Goal: Transaction & Acquisition: Download file/media

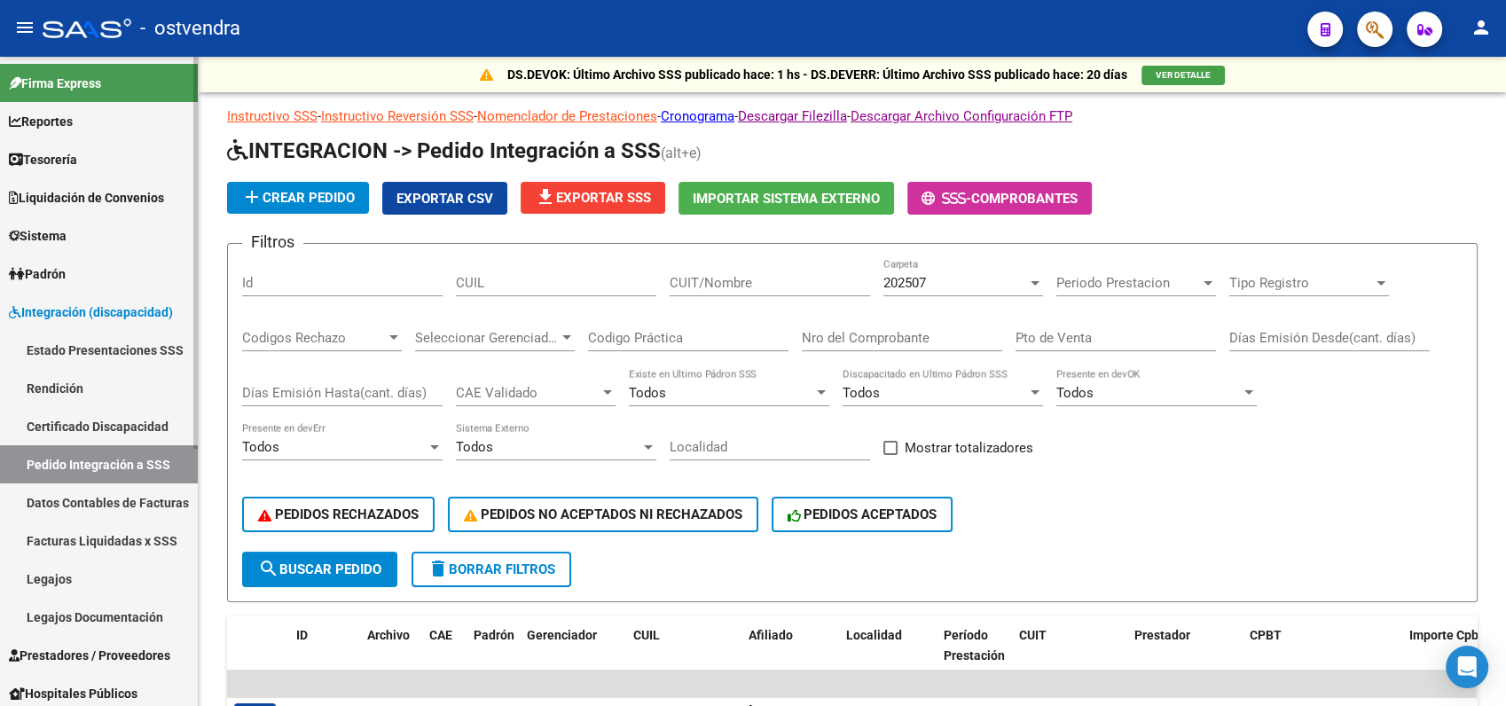
click at [114, 201] on span "Liquidación de Convenios" at bounding box center [86, 198] width 155 height 20
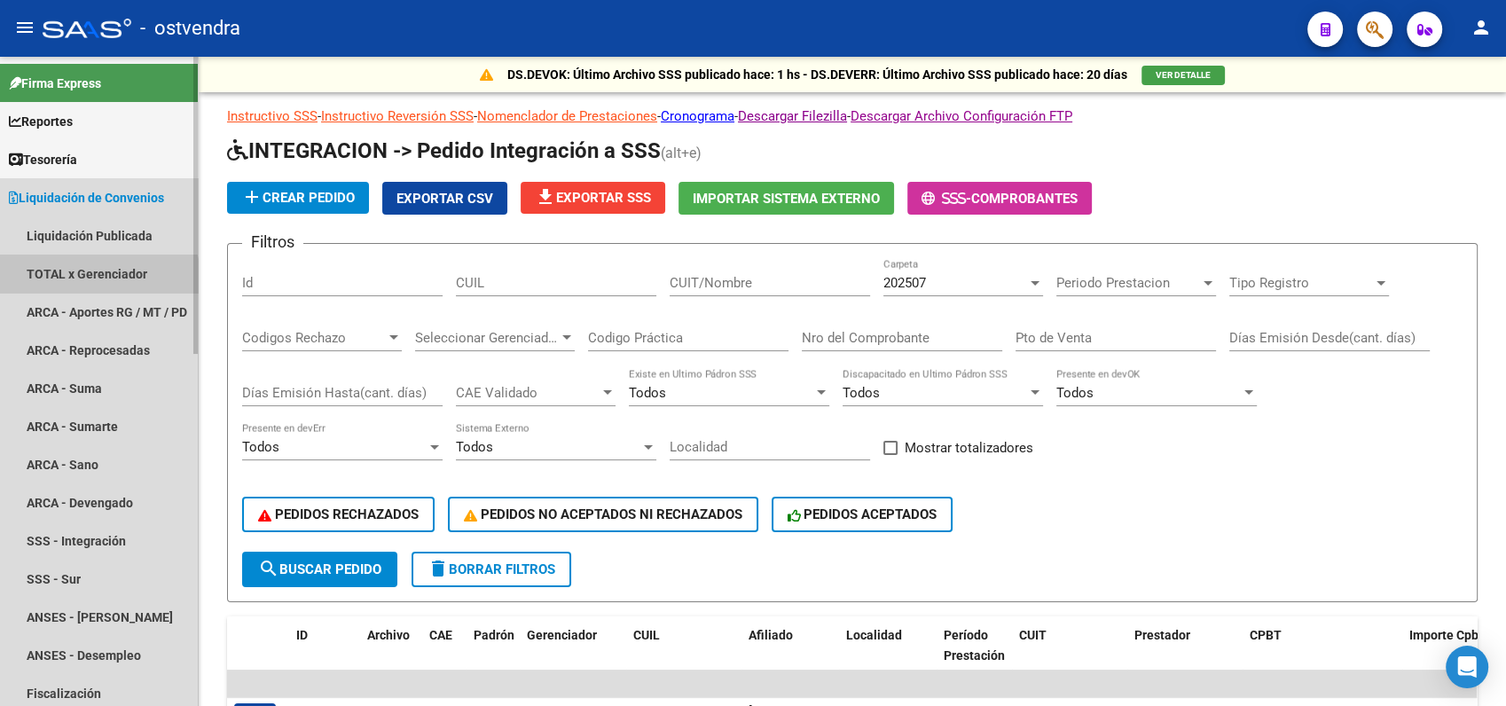
click at [96, 278] on link "TOTAL x Gerenciador" at bounding box center [99, 274] width 198 height 38
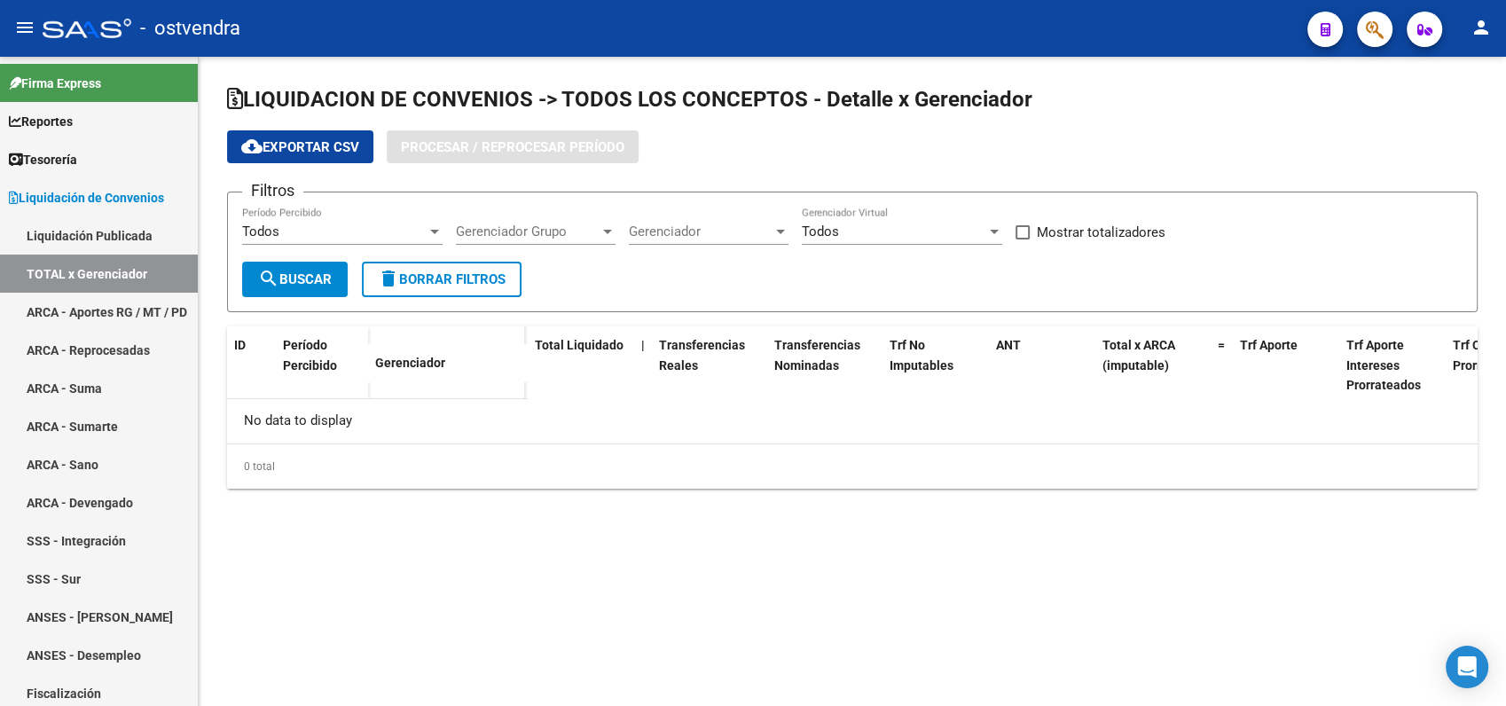
checkbox input "true"
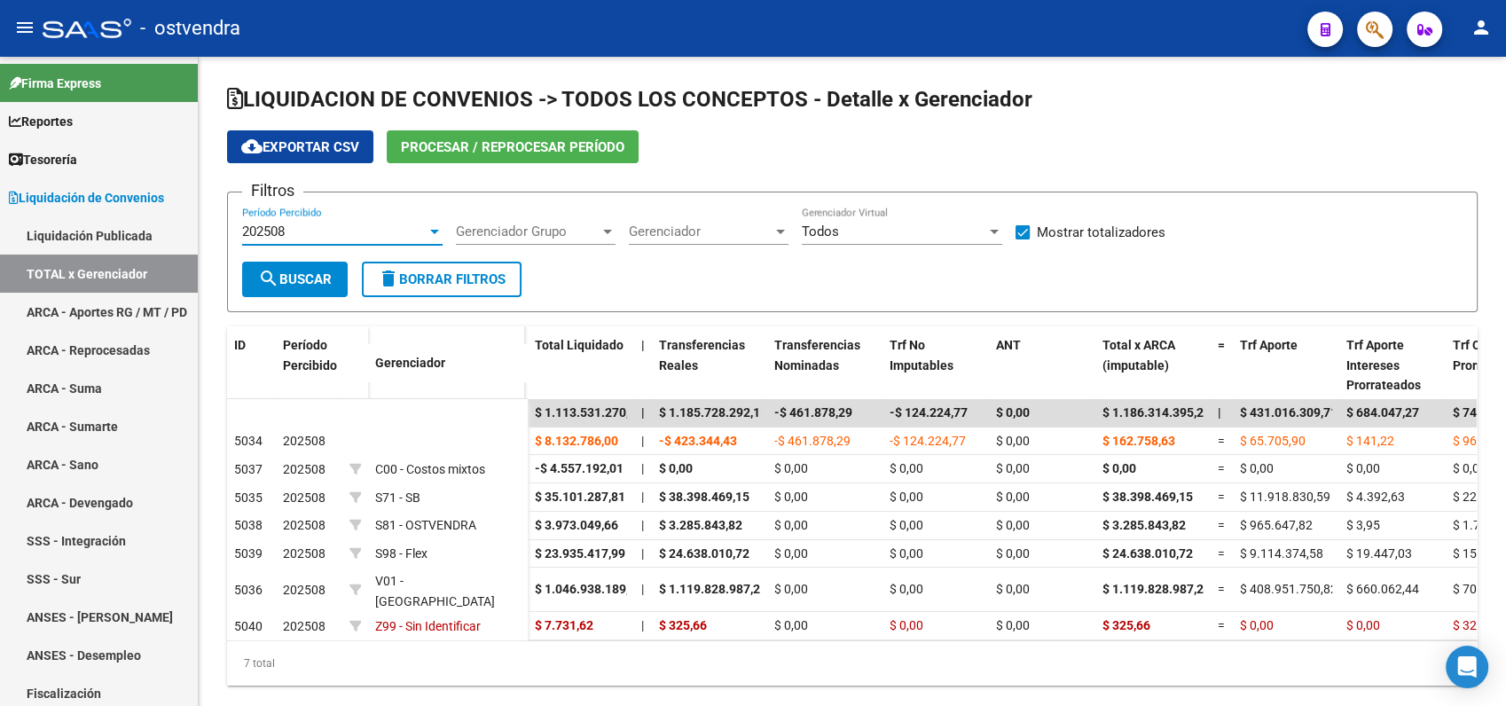
click at [294, 235] on div "202508" at bounding box center [334, 232] width 185 height 16
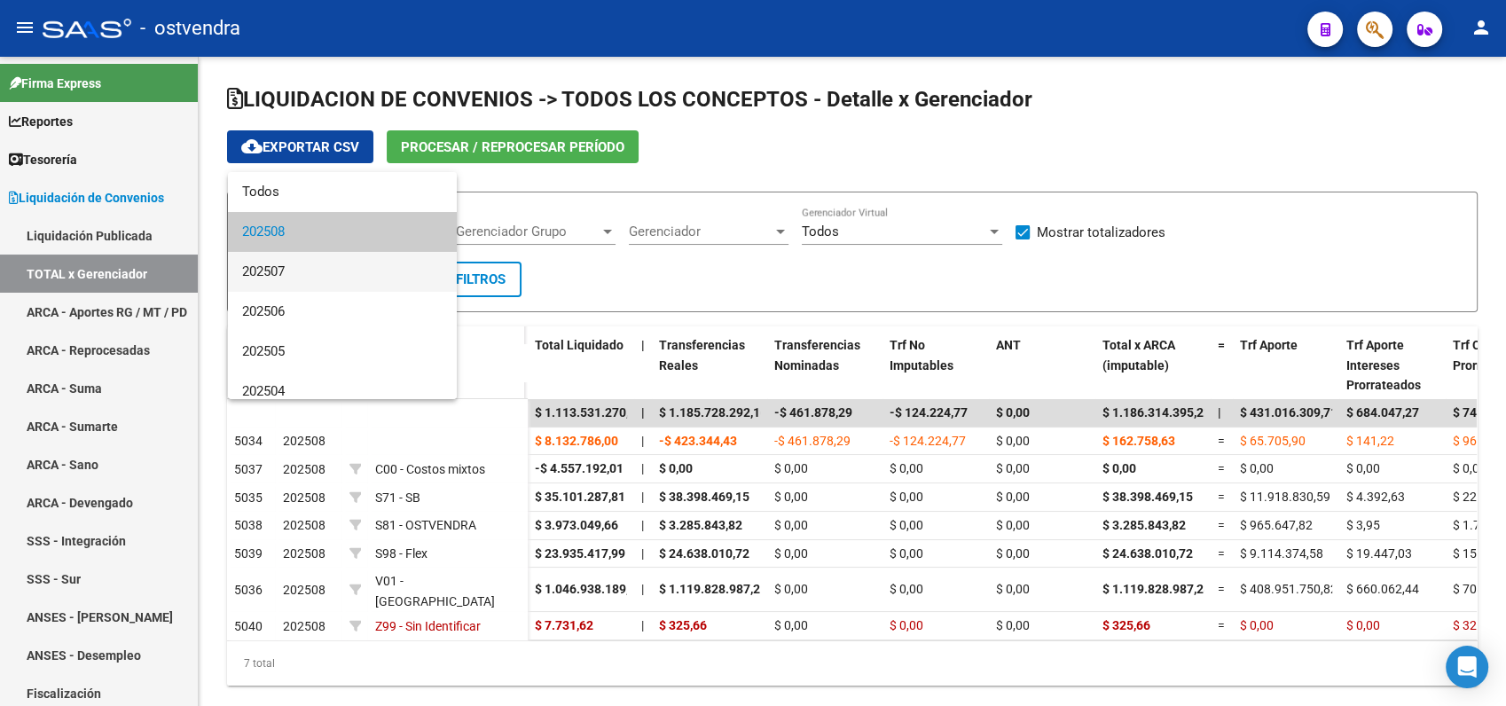
click at [287, 261] on span "202507" at bounding box center [342, 272] width 201 height 40
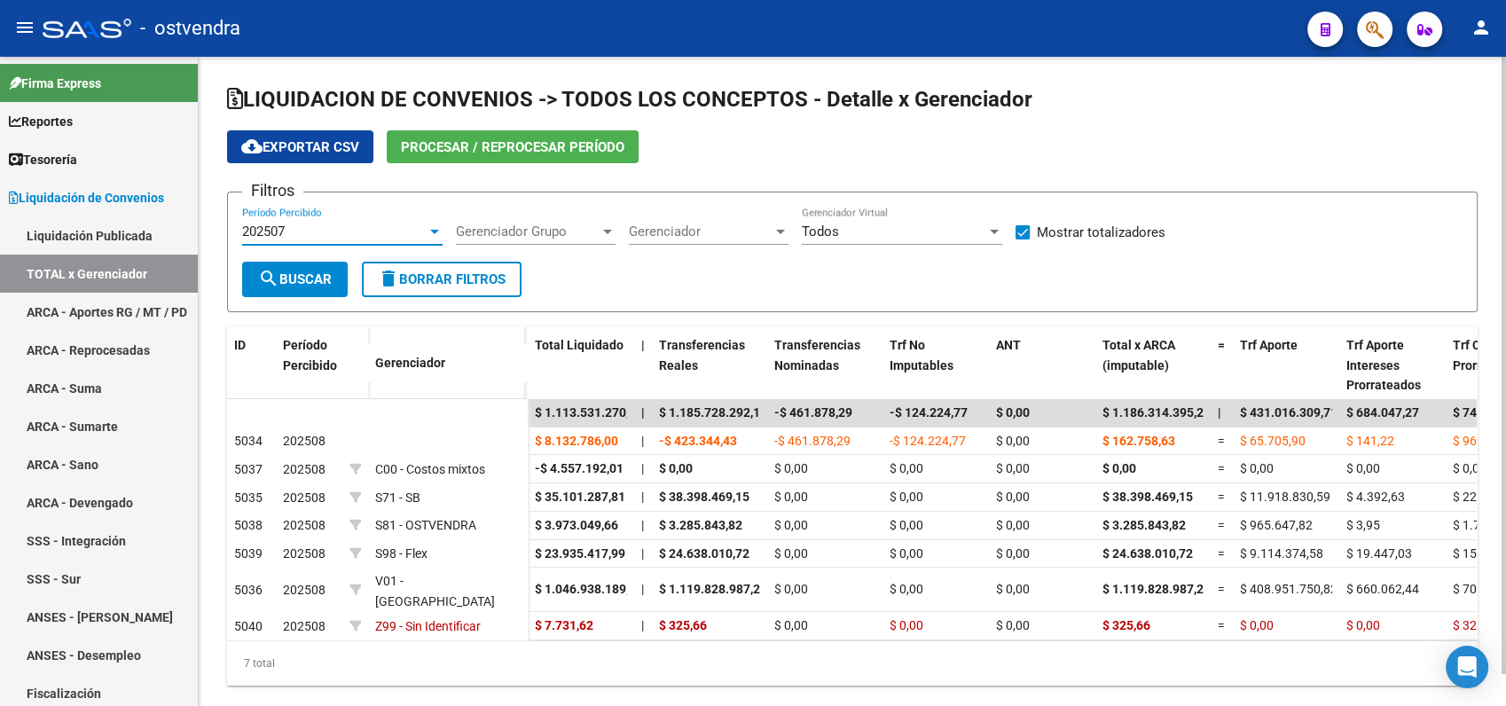
click at [298, 271] on span "search Buscar" at bounding box center [295, 279] width 74 height 16
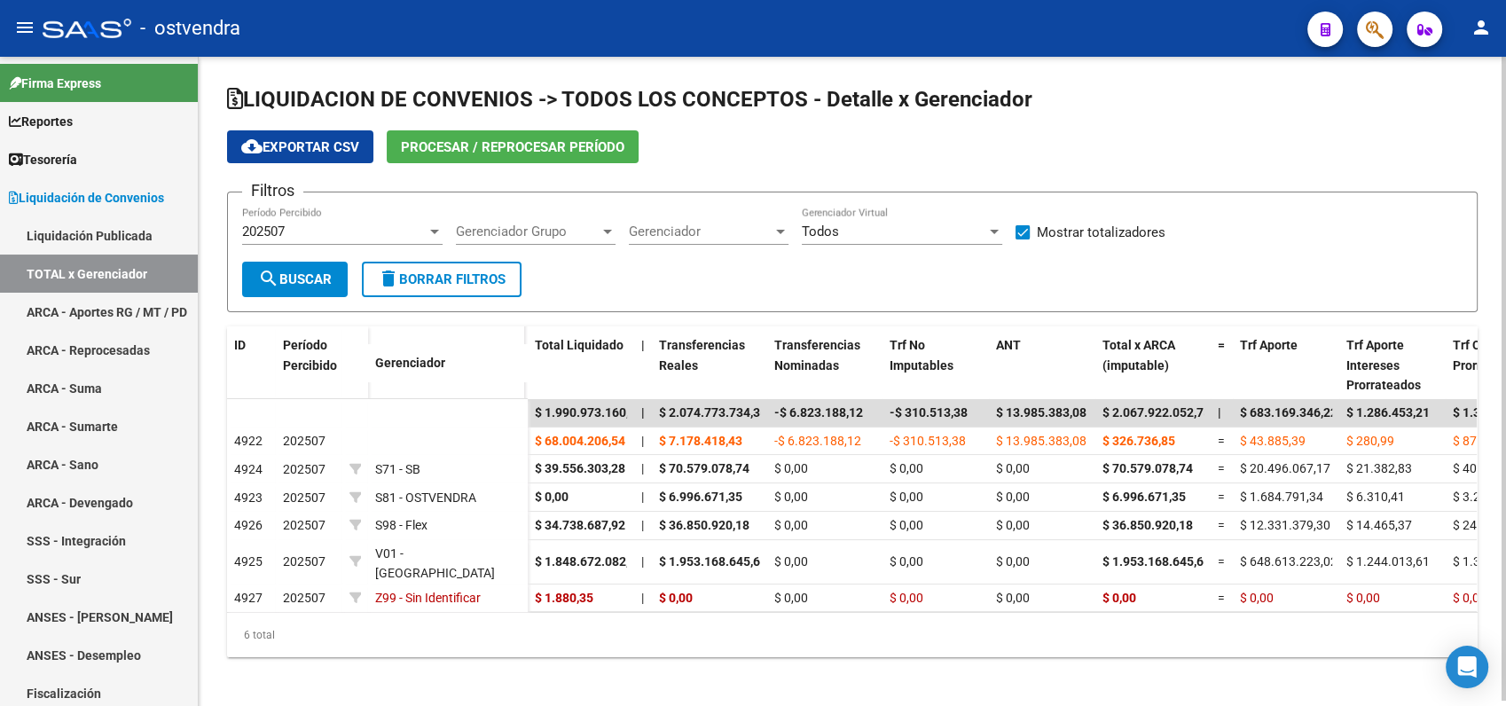
click at [298, 271] on span "search Buscar" at bounding box center [295, 279] width 74 height 16
click at [303, 147] on span "cloud_download Exportar CSV" at bounding box center [300, 147] width 118 height 16
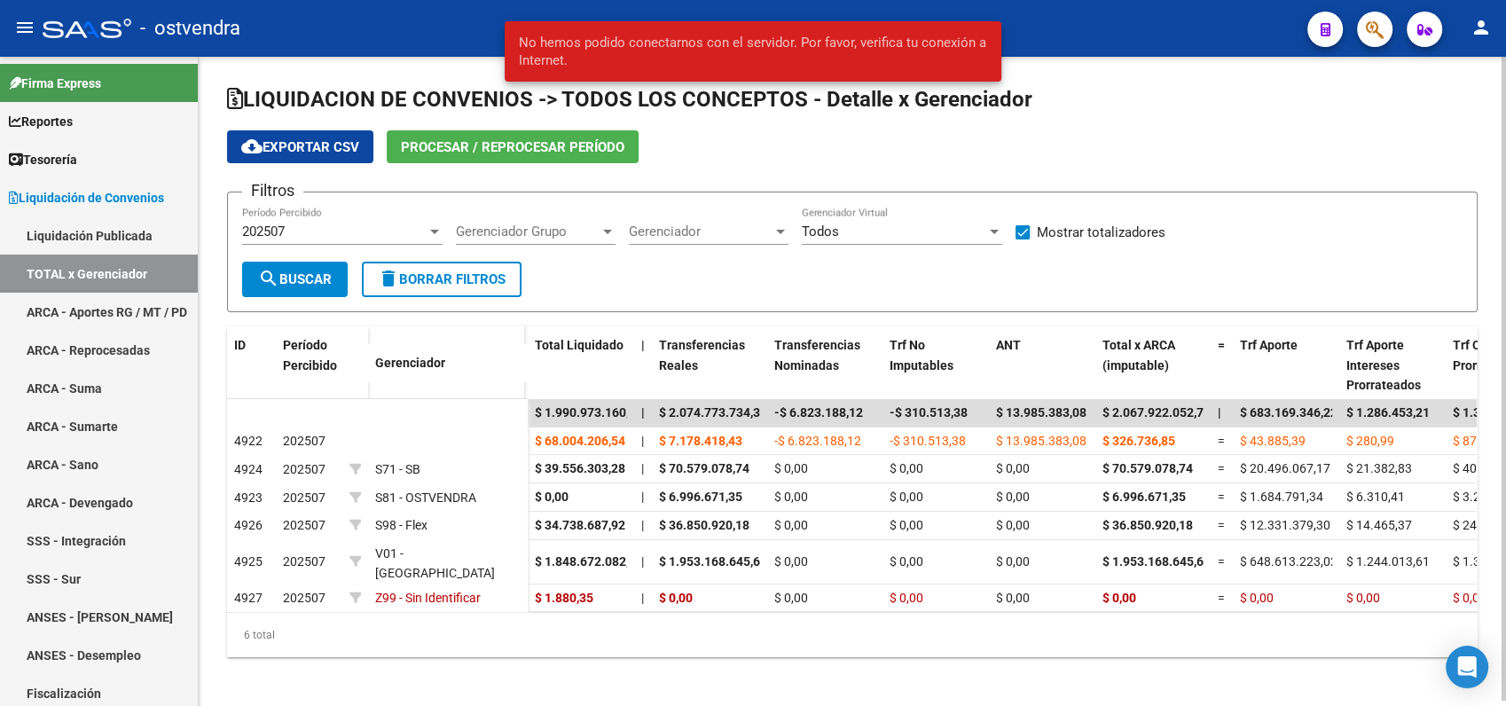
click at [287, 230] on div "202507" at bounding box center [334, 232] width 185 height 16
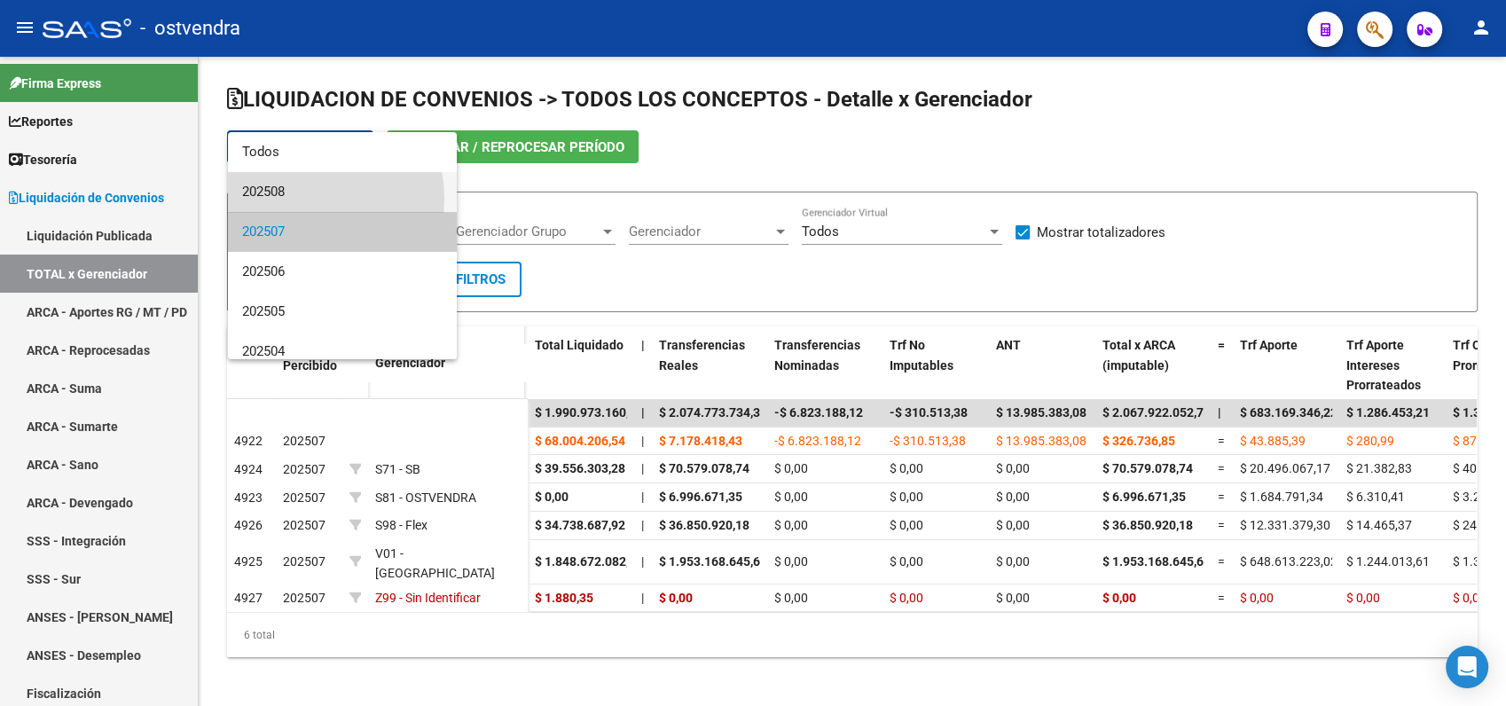
click at [295, 199] on span "202508" at bounding box center [342, 192] width 201 height 40
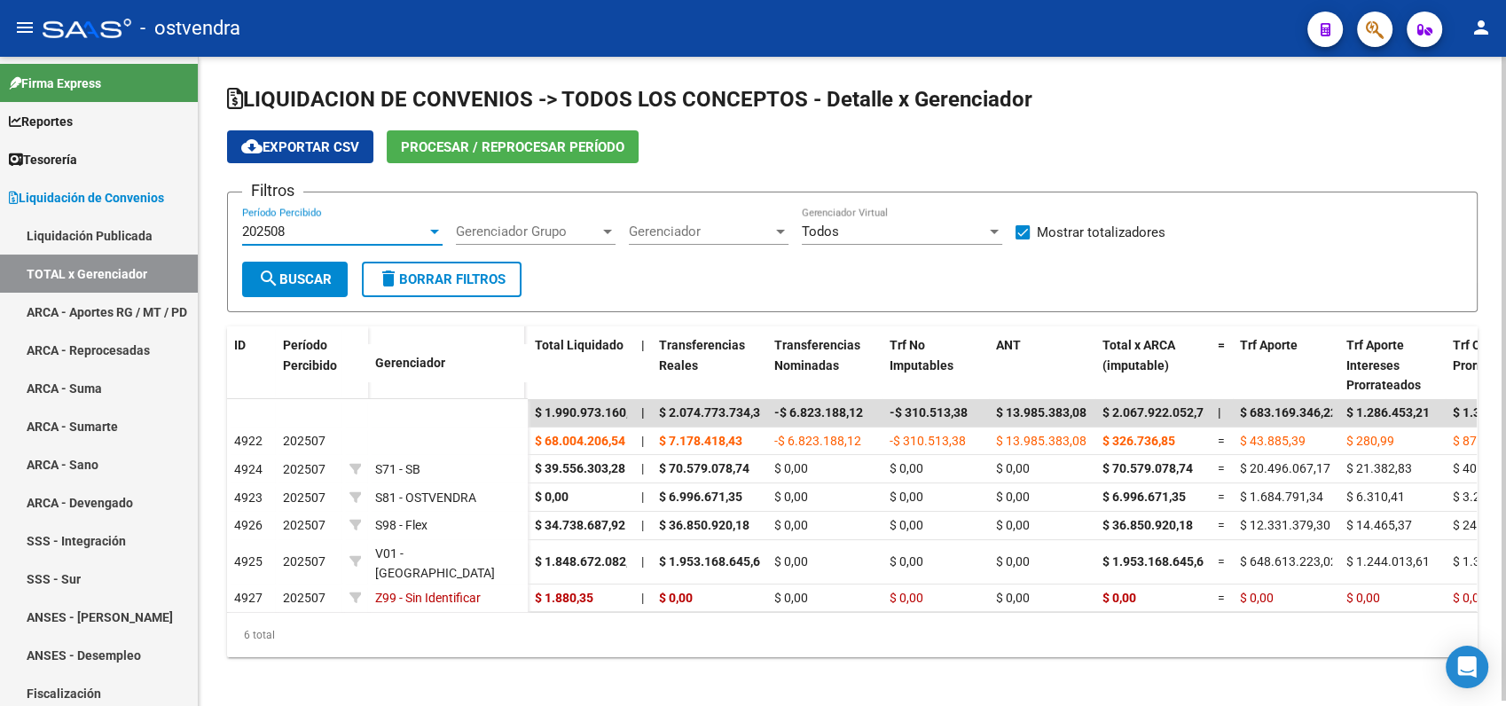
click at [314, 282] on span "search Buscar" at bounding box center [295, 279] width 74 height 16
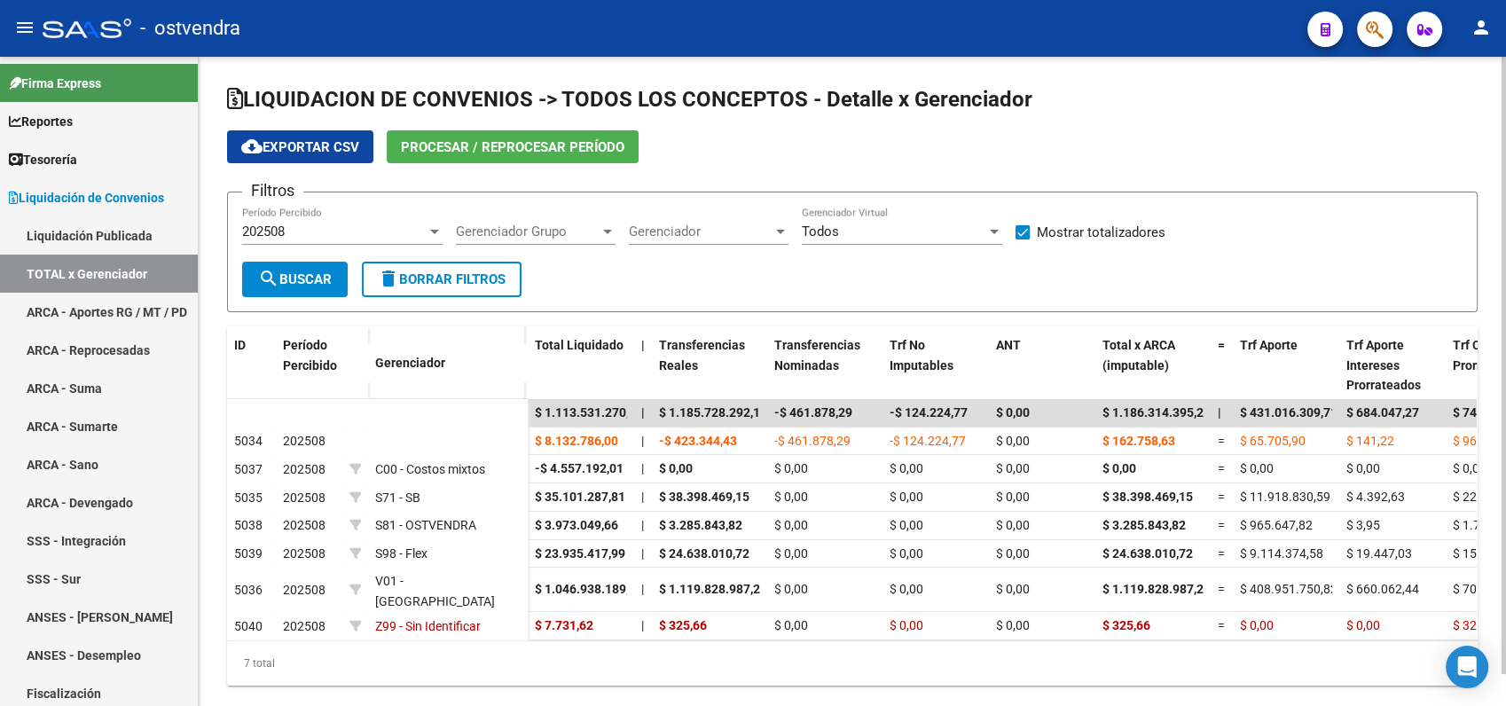
click at [305, 146] on span "cloud_download Exportar CSV" at bounding box center [300, 147] width 118 height 16
